Goal: Information Seeking & Learning: Learn about a topic

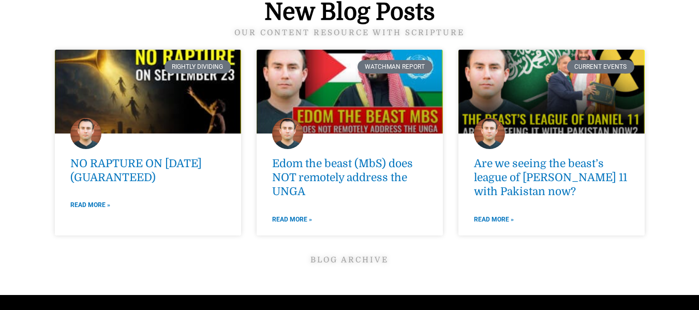
scroll to position [3879, 0]
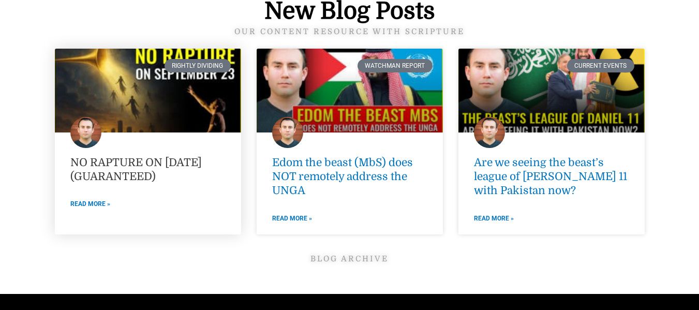
click at [148, 156] on link "NO RAPTURE ON [DATE] (GUARANTEED)" at bounding box center [135, 169] width 131 height 26
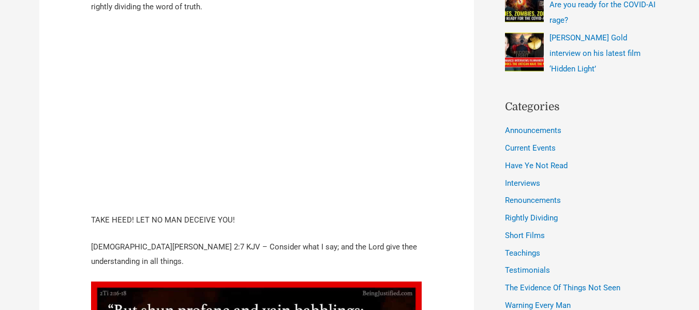
scroll to position [517, 0]
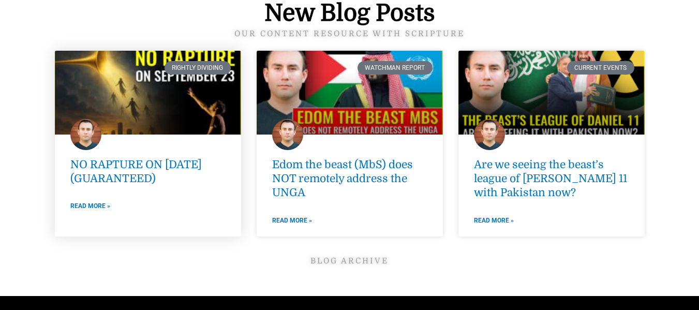
scroll to position [3879, 0]
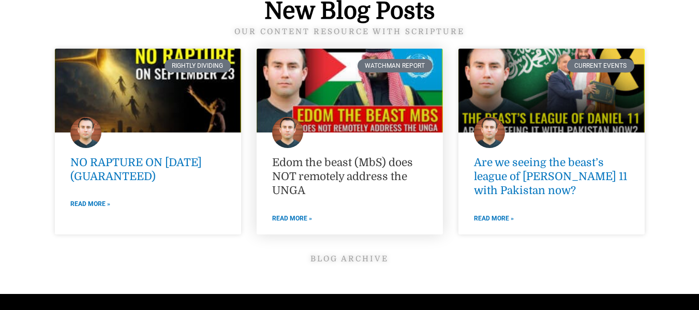
click at [348, 156] on link "Edom the beast (MbS) does NOT remotely address the UNGA" at bounding box center [342, 176] width 141 height 41
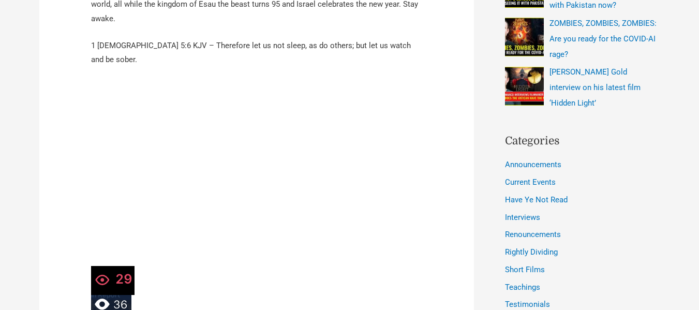
scroll to position [517, 0]
